Goal: Task Accomplishment & Management: Manage account settings

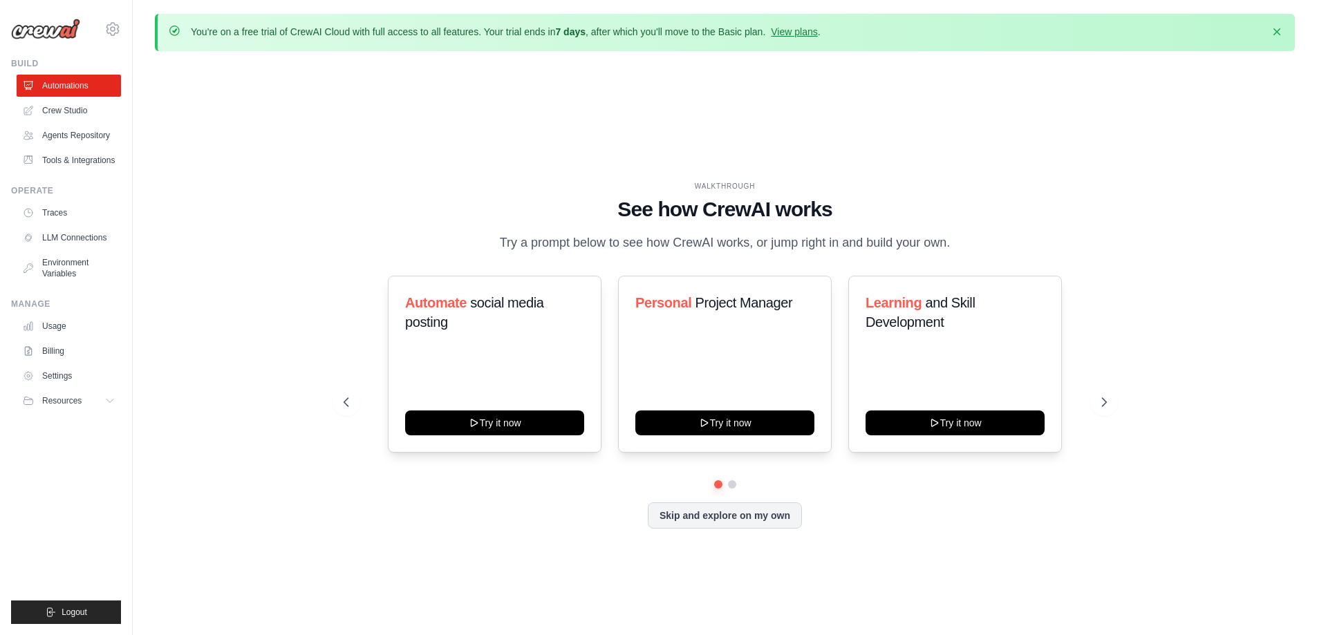
click at [347, 342] on div "Automate social media posting Try it now Personal Project Manager Try it now Le…" at bounding box center [724, 364] width 763 height 177
click at [111, 406] on icon at bounding box center [111, 400] width 11 height 11
click at [66, 165] on link "Tools & Integrations" at bounding box center [70, 160] width 104 height 22
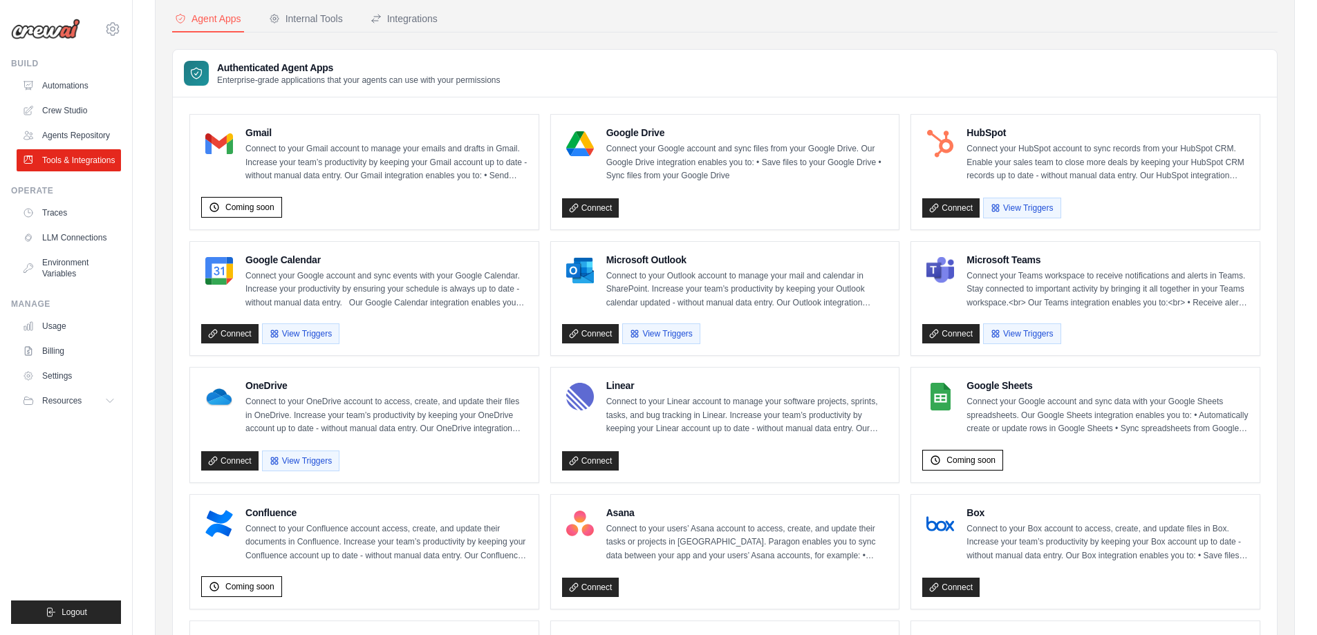
scroll to position [107, 0]
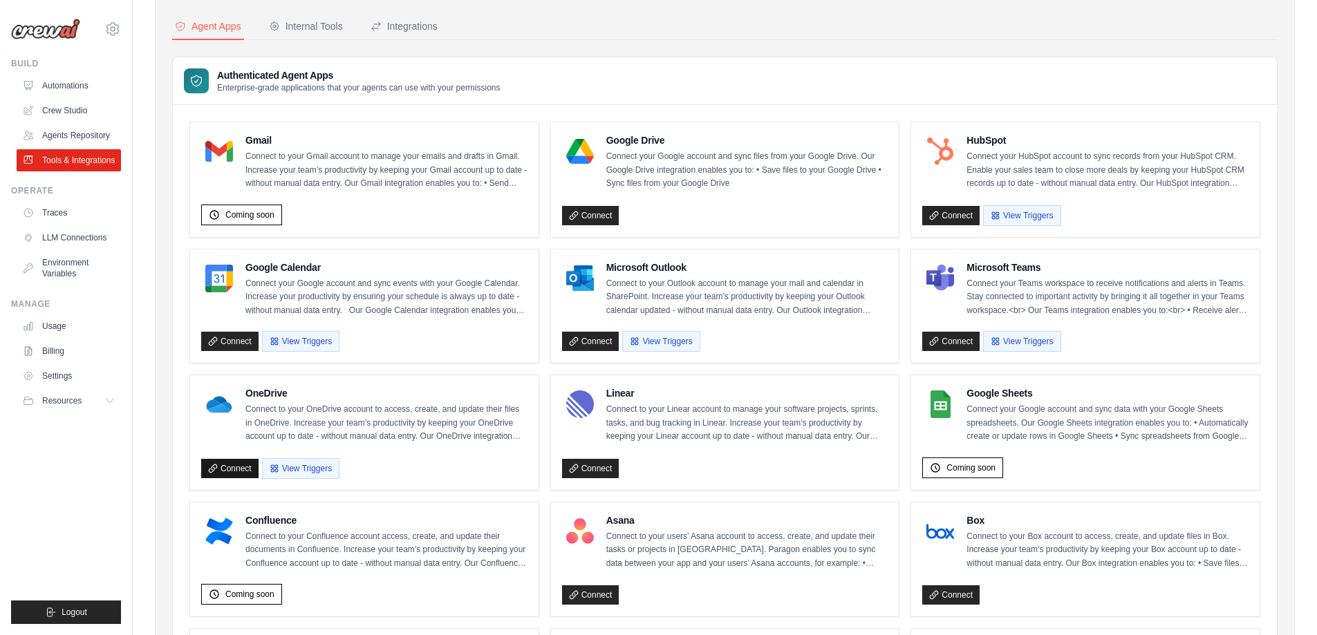
click at [216, 464] on icon at bounding box center [213, 469] width 10 height 10
click at [209, 473] on link "Connect" at bounding box center [229, 468] width 57 height 19
click at [233, 470] on link "Connect" at bounding box center [229, 468] width 57 height 19
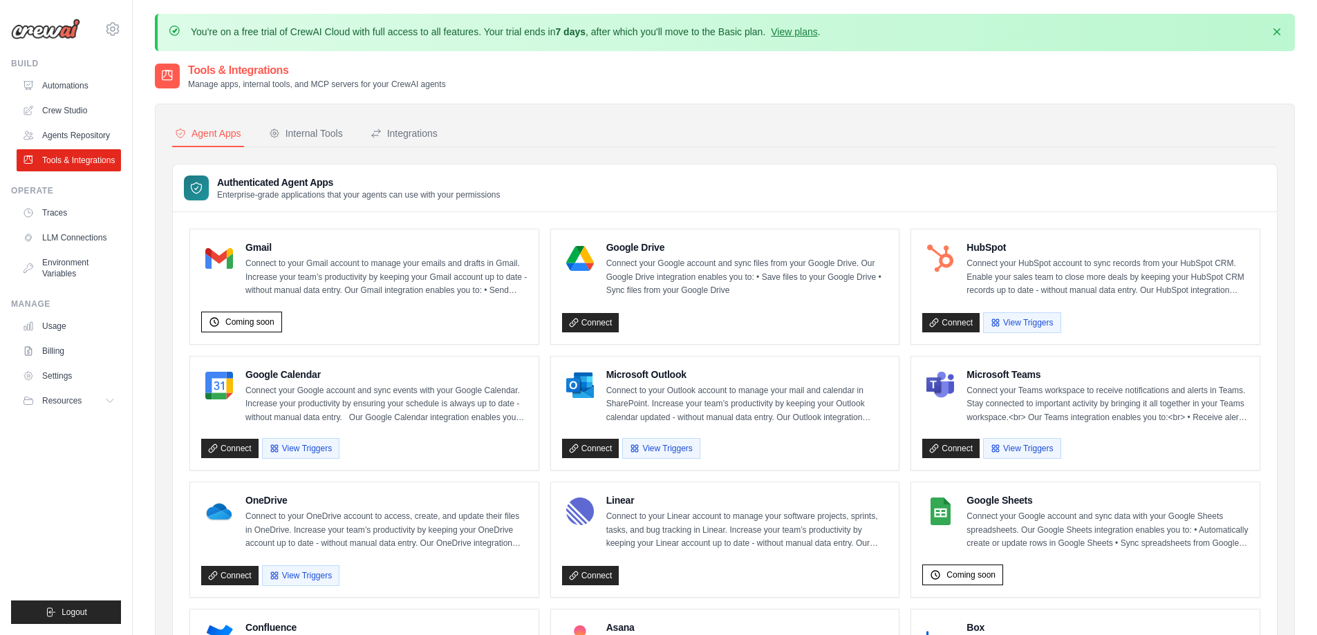
click at [375, 534] on p "Connect to your OneDrive account to access, create, and update their files in O…" at bounding box center [386, 530] width 282 height 41
click at [302, 565] on button "View Triggers" at bounding box center [300, 575] width 77 height 21
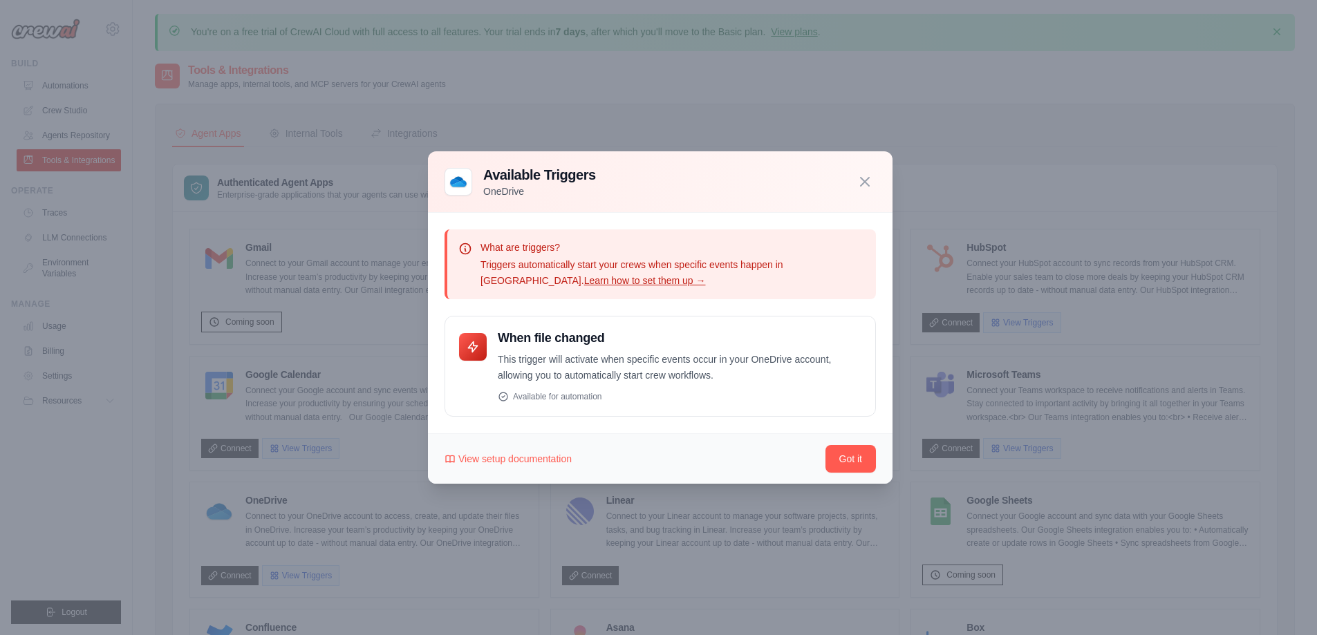
click at [863, 184] on icon "button" at bounding box center [864, 181] width 17 height 17
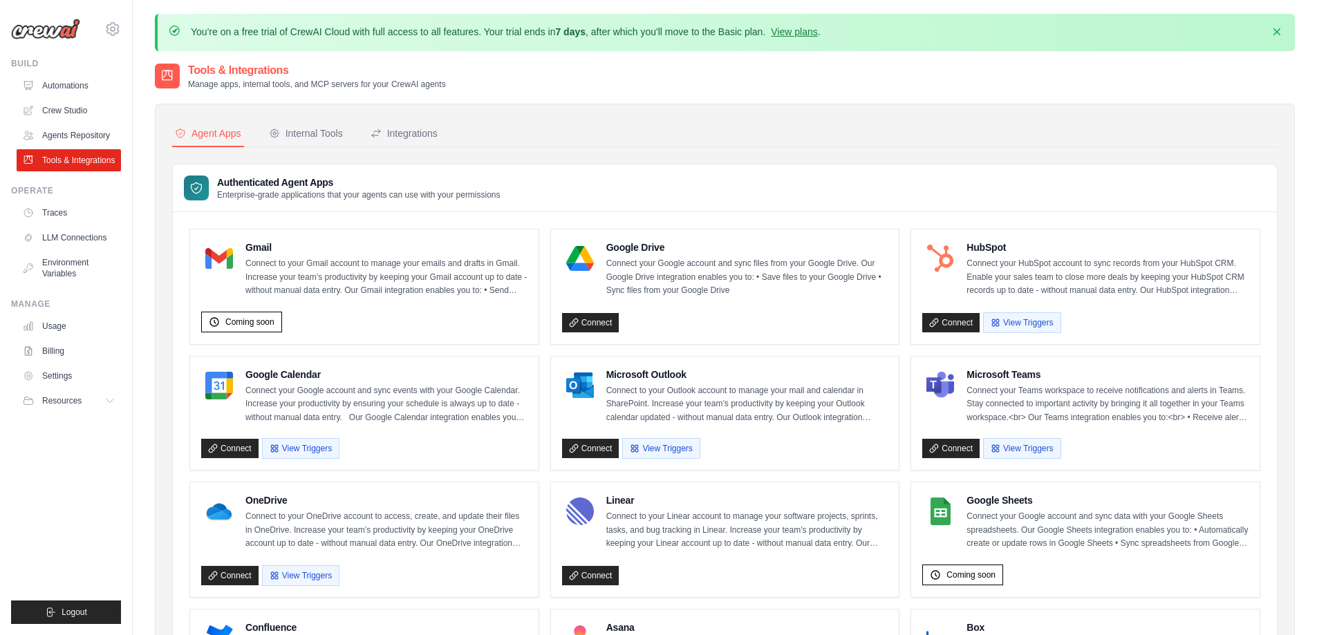
click at [717, 64] on div "Tools & Integrations Manage apps, internal tools, and MCP servers for your Crew…" at bounding box center [725, 76] width 1140 height 28
click at [551, 340] on div "Google Drive Connect your Google account and sync files from your Google Drive.…" at bounding box center [725, 286] width 348 height 115
drag, startPoint x: 545, startPoint y: 420, endPoint x: 545, endPoint y: 335, distance: 85.0
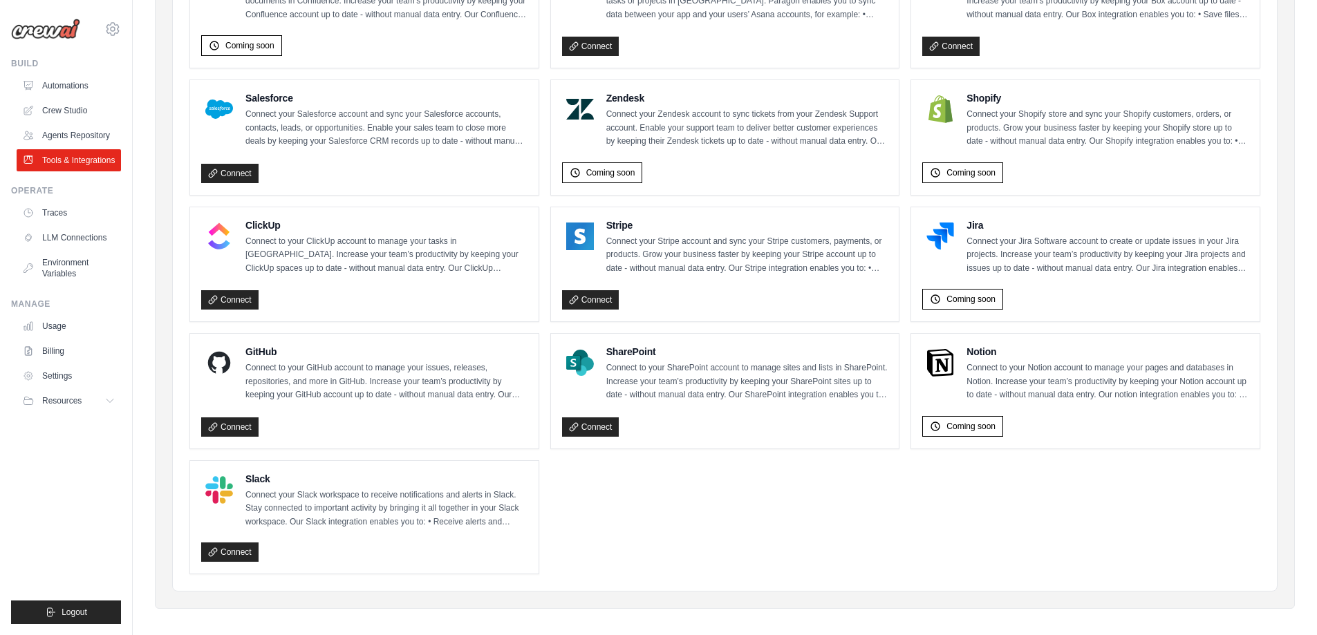
scroll to position [660, 0]
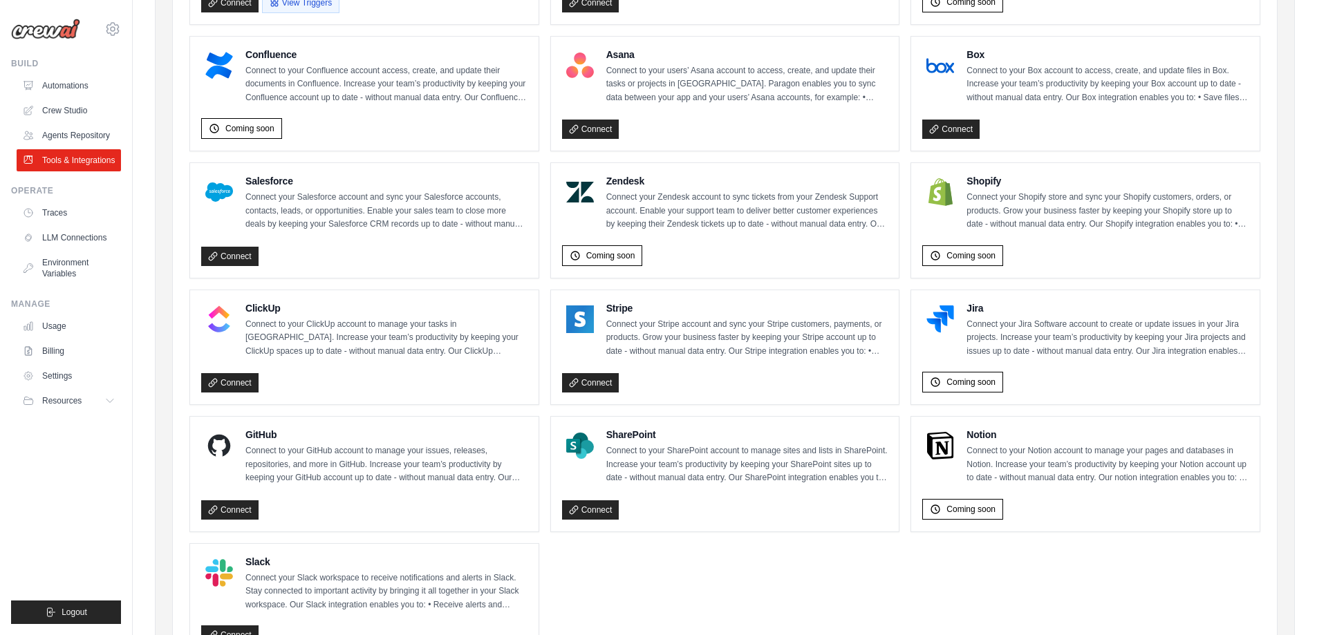
drag, startPoint x: 164, startPoint y: 273, endPoint x: 166, endPoint y: 255, distance: 18.0
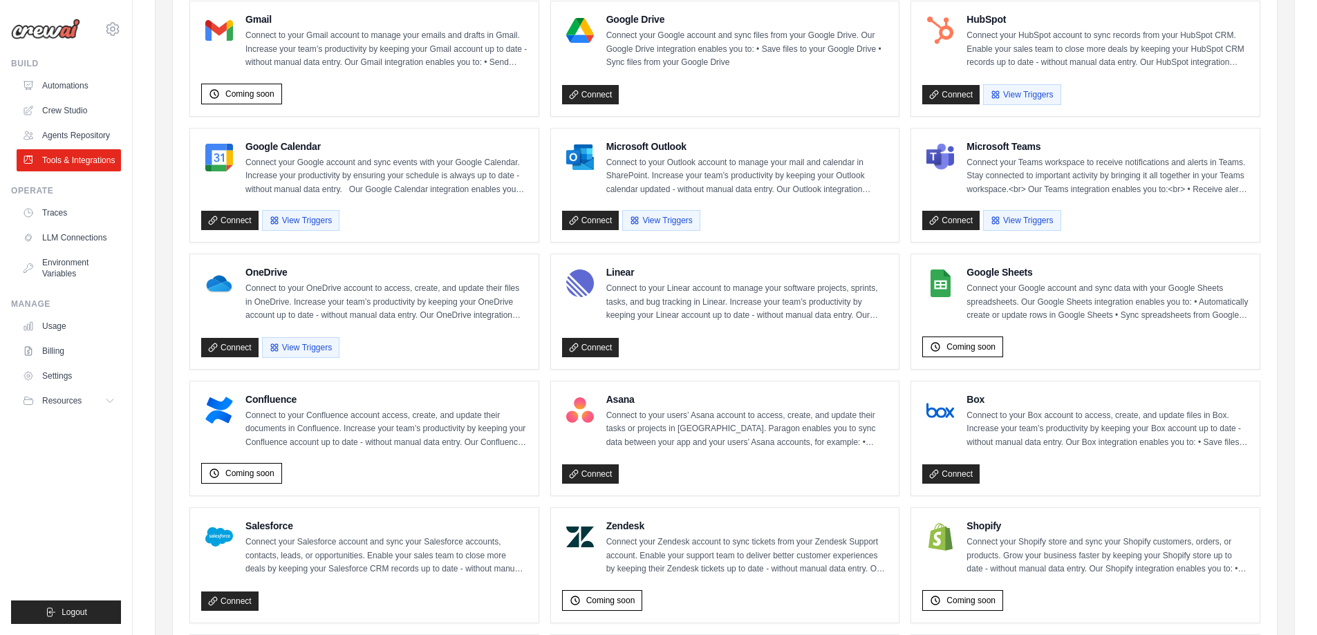
drag, startPoint x: 161, startPoint y: 267, endPoint x: 164, endPoint y: 218, distance: 48.5
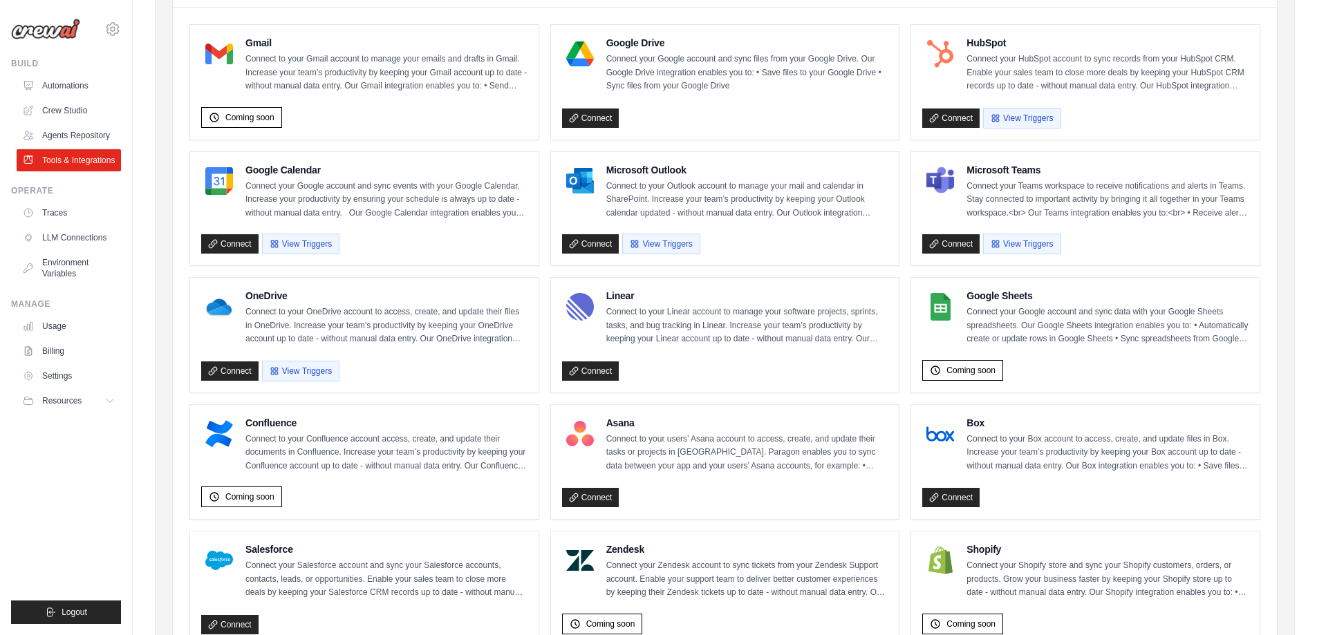
click at [284, 310] on p "Connect to your OneDrive account to access, create, and update their files in O…" at bounding box center [386, 325] width 282 height 41
click at [268, 289] on h4 "OneDrive" at bounding box center [386, 296] width 282 height 14
click at [224, 303] on img at bounding box center [219, 307] width 28 height 28
click at [211, 304] on img at bounding box center [219, 307] width 28 height 28
click at [505, 341] on p "Connect to your OneDrive account to access, create, and update their files in O…" at bounding box center [386, 325] width 282 height 41
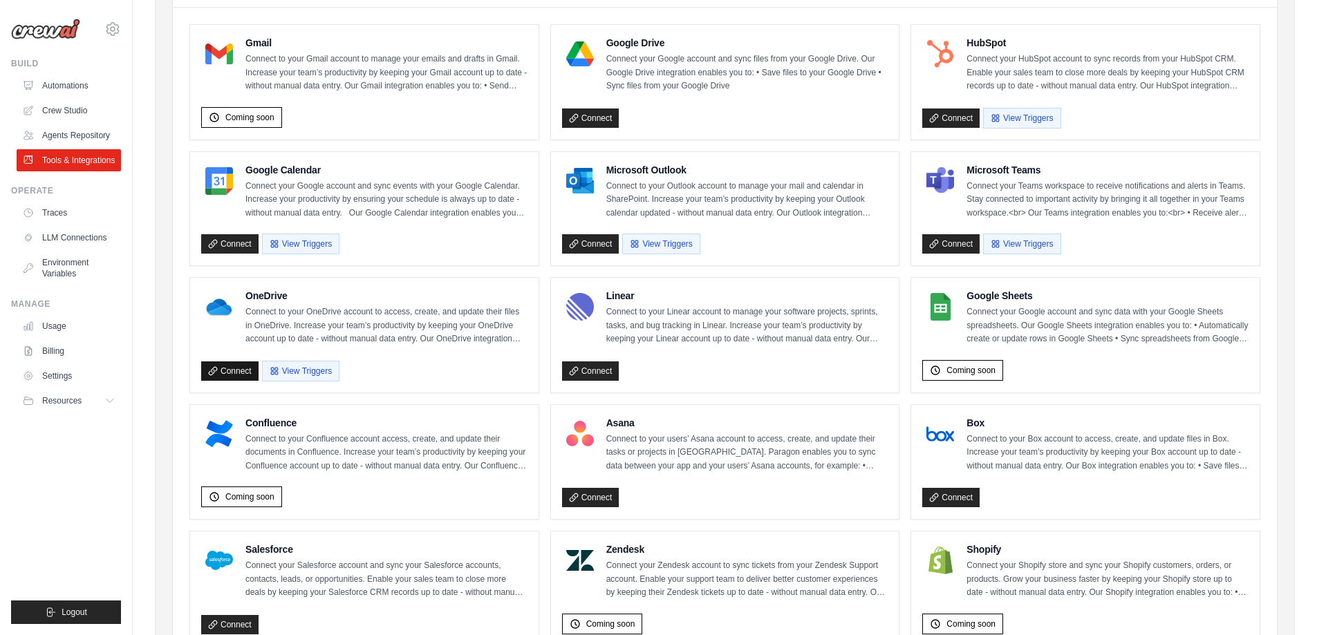
click at [228, 370] on link "Connect" at bounding box center [229, 370] width 57 height 19
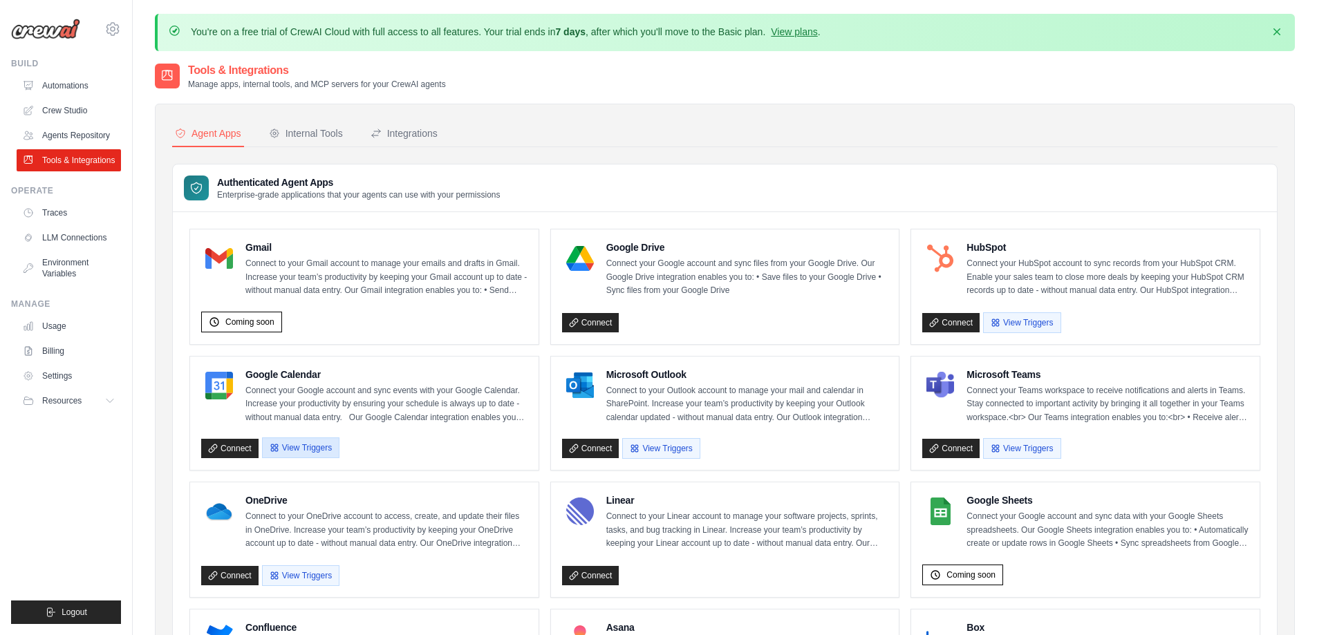
click at [311, 438] on button "View Triggers" at bounding box center [300, 447] width 77 height 21
click at [324, 576] on button "View Triggers" at bounding box center [300, 575] width 77 height 21
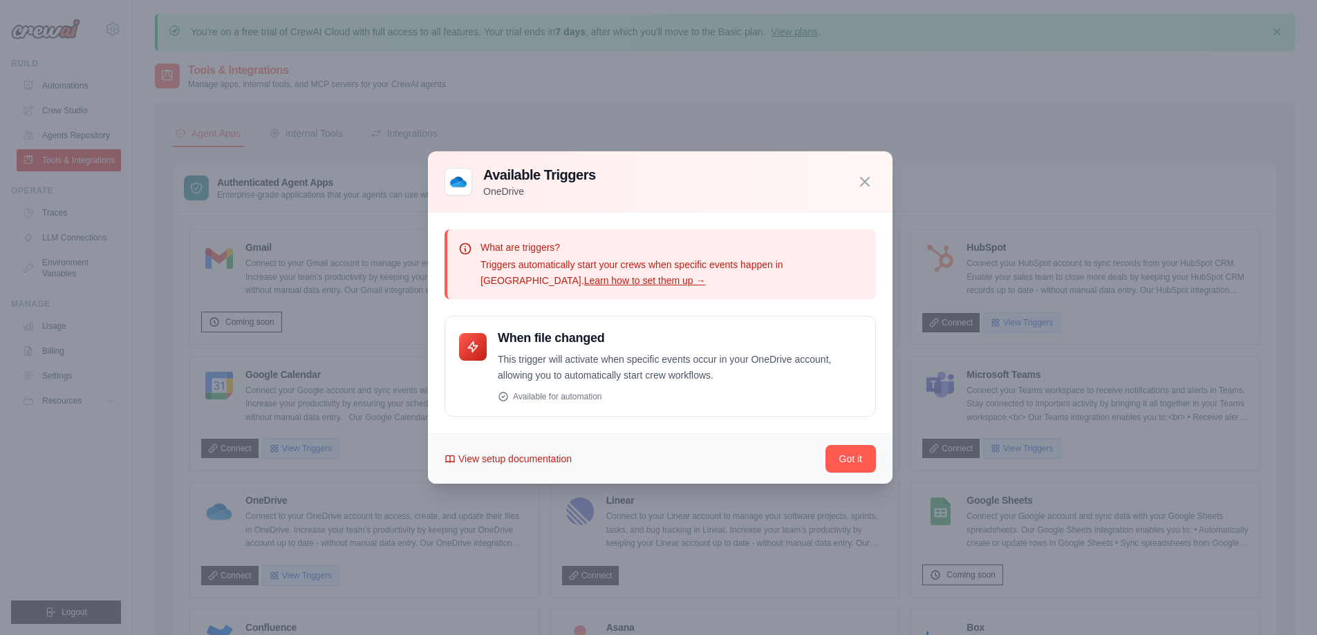
click at [540, 460] on span "View setup documentation" at bounding box center [514, 459] width 113 height 14
click at [874, 181] on button "button" at bounding box center [865, 182] width 22 height 22
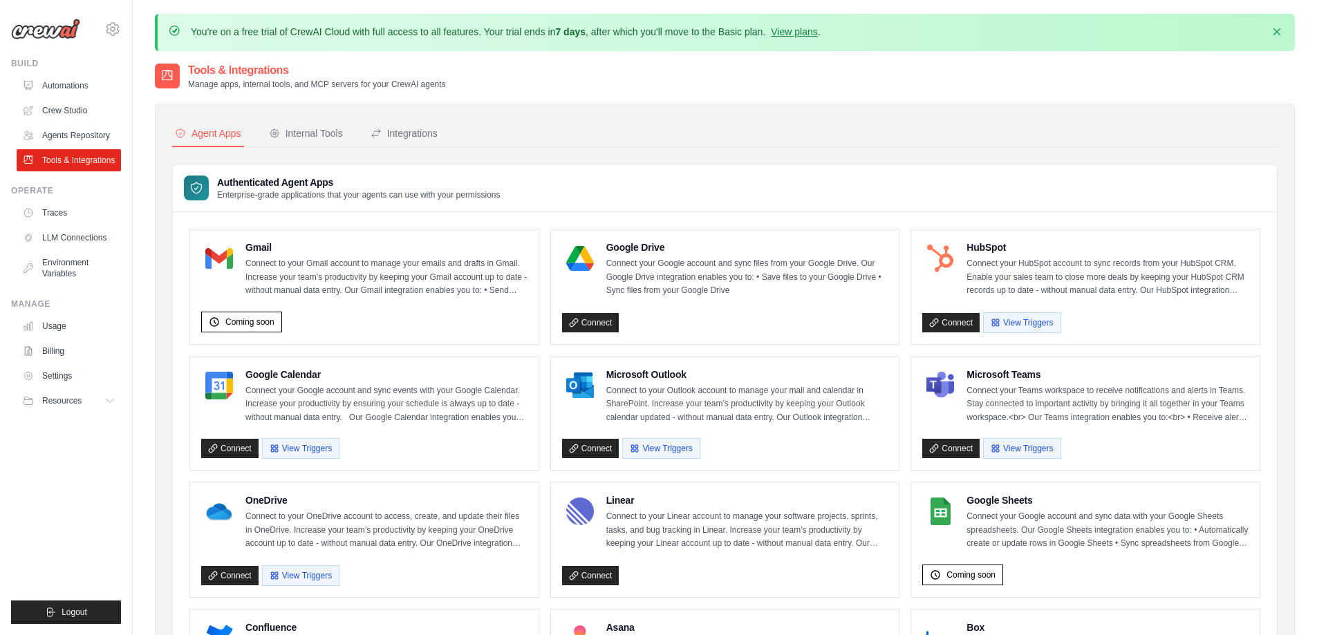
click at [41, 24] on img at bounding box center [45, 29] width 69 height 21
click at [113, 30] on icon at bounding box center [112, 29] width 17 height 17
click at [234, 67] on h2 "Tools & Integrations" at bounding box center [317, 70] width 258 height 17
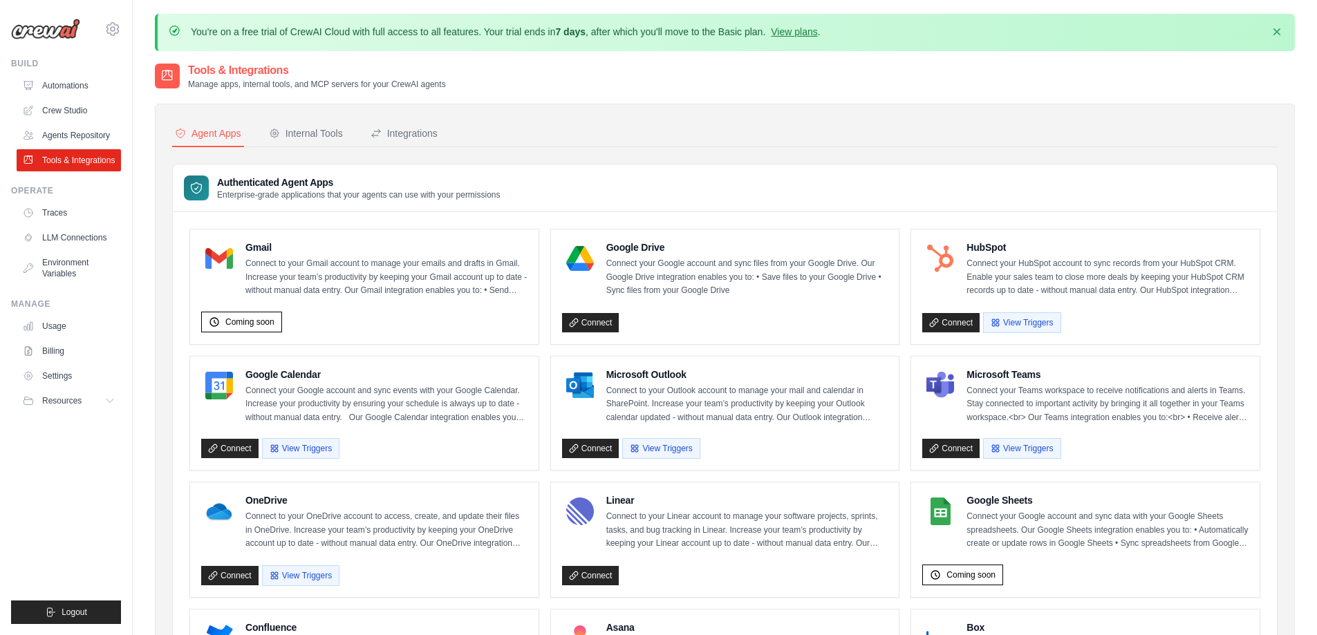
click at [176, 77] on div at bounding box center [167, 76] width 25 height 25
click at [45, 164] on link "Tools & Integrations" at bounding box center [70, 160] width 104 height 22
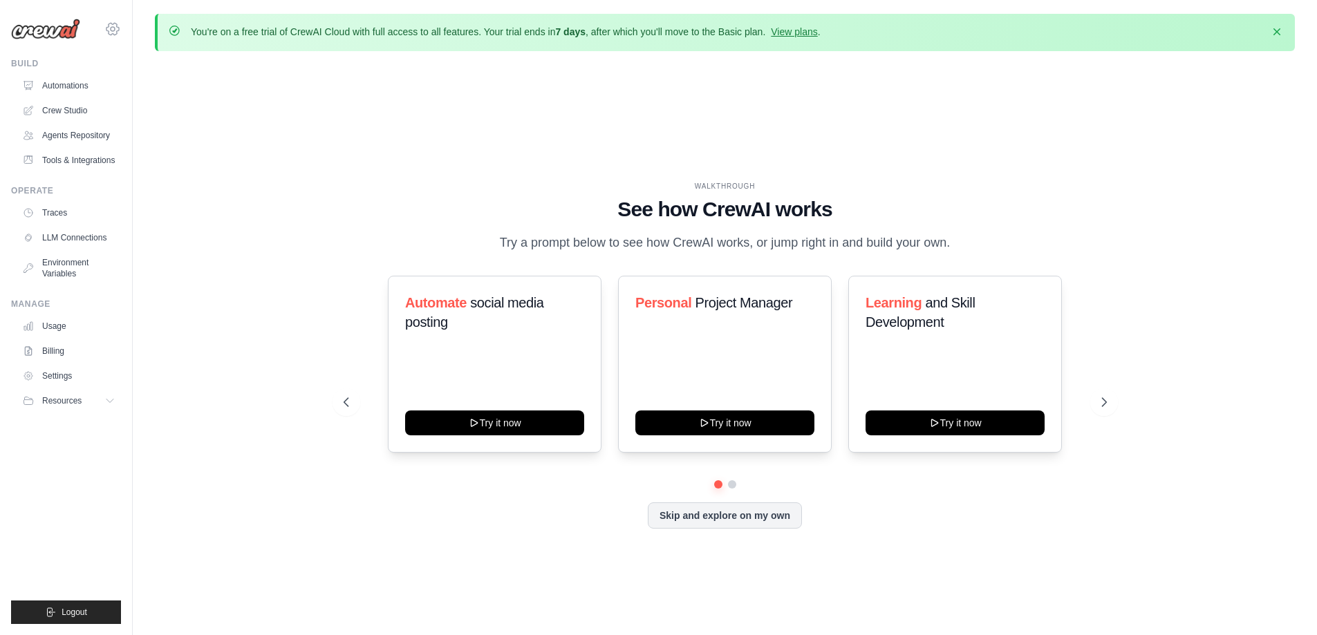
click at [108, 26] on icon at bounding box center [112, 29] width 17 height 17
click at [147, 83] on span "Settings" at bounding box center [172, 86] width 109 height 14
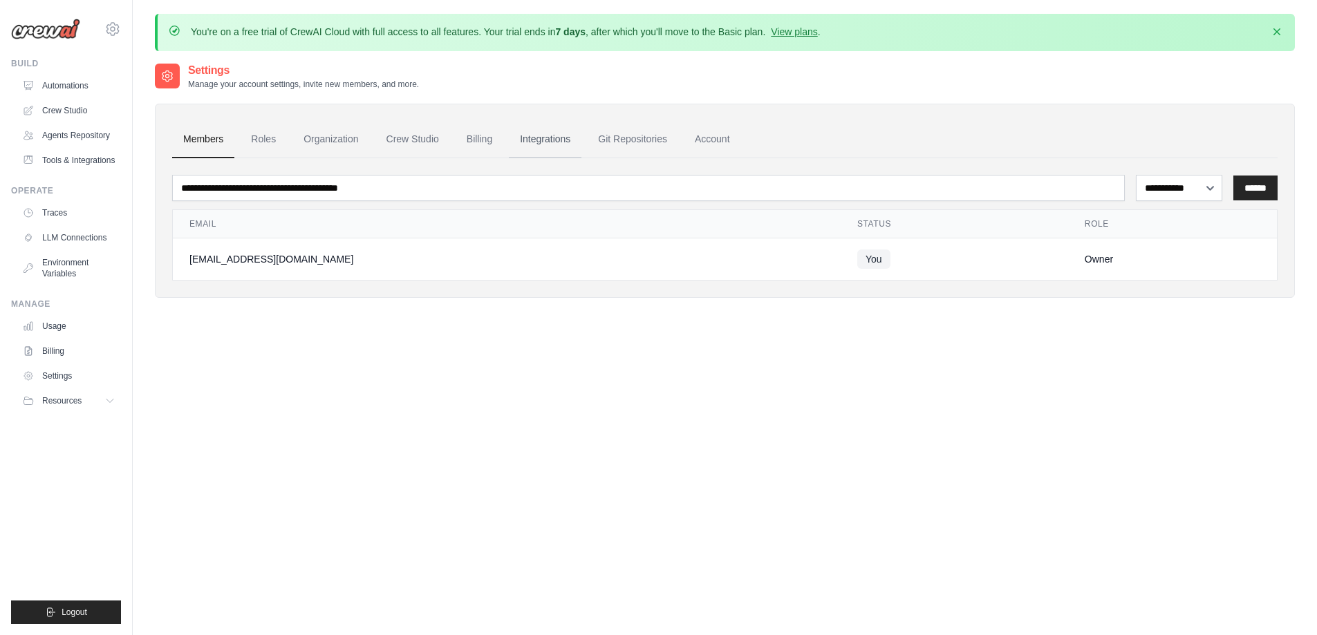
click at [573, 135] on link "Integrations" at bounding box center [545, 139] width 73 height 37
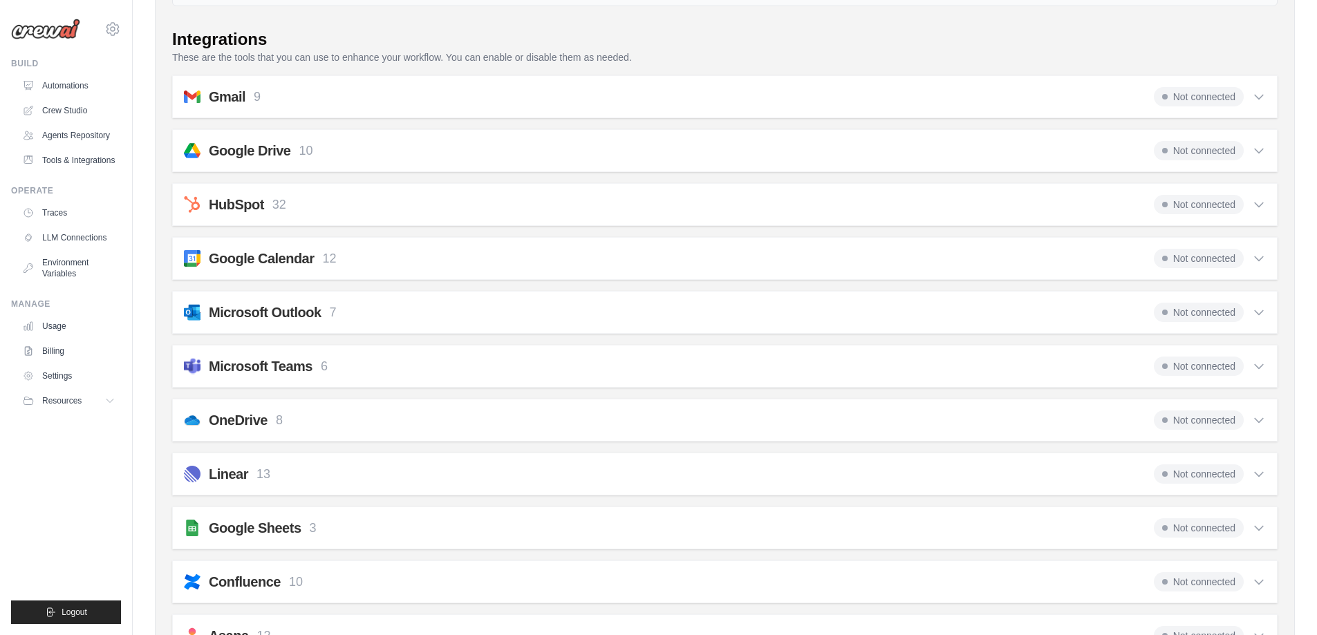
scroll to position [276, 0]
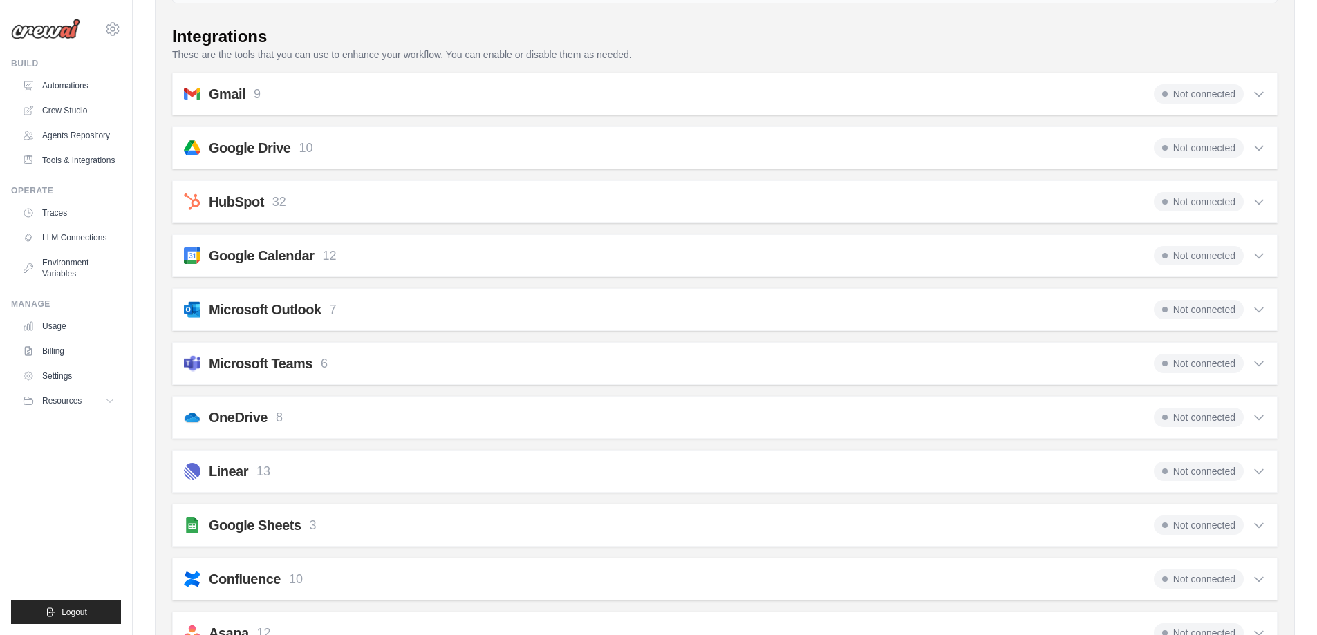
click at [1226, 418] on span "Not connected" at bounding box center [1198, 417] width 90 height 19
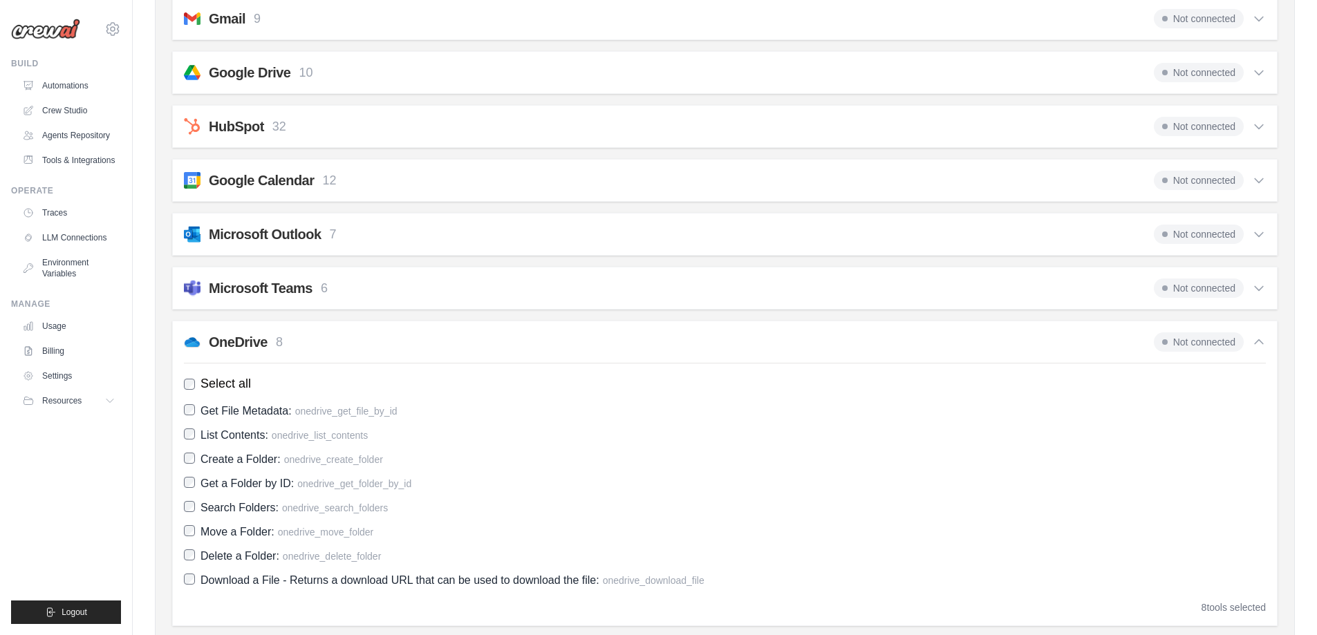
scroll to position [415, 0]
